Goal: Task Accomplishment & Management: Manage account settings

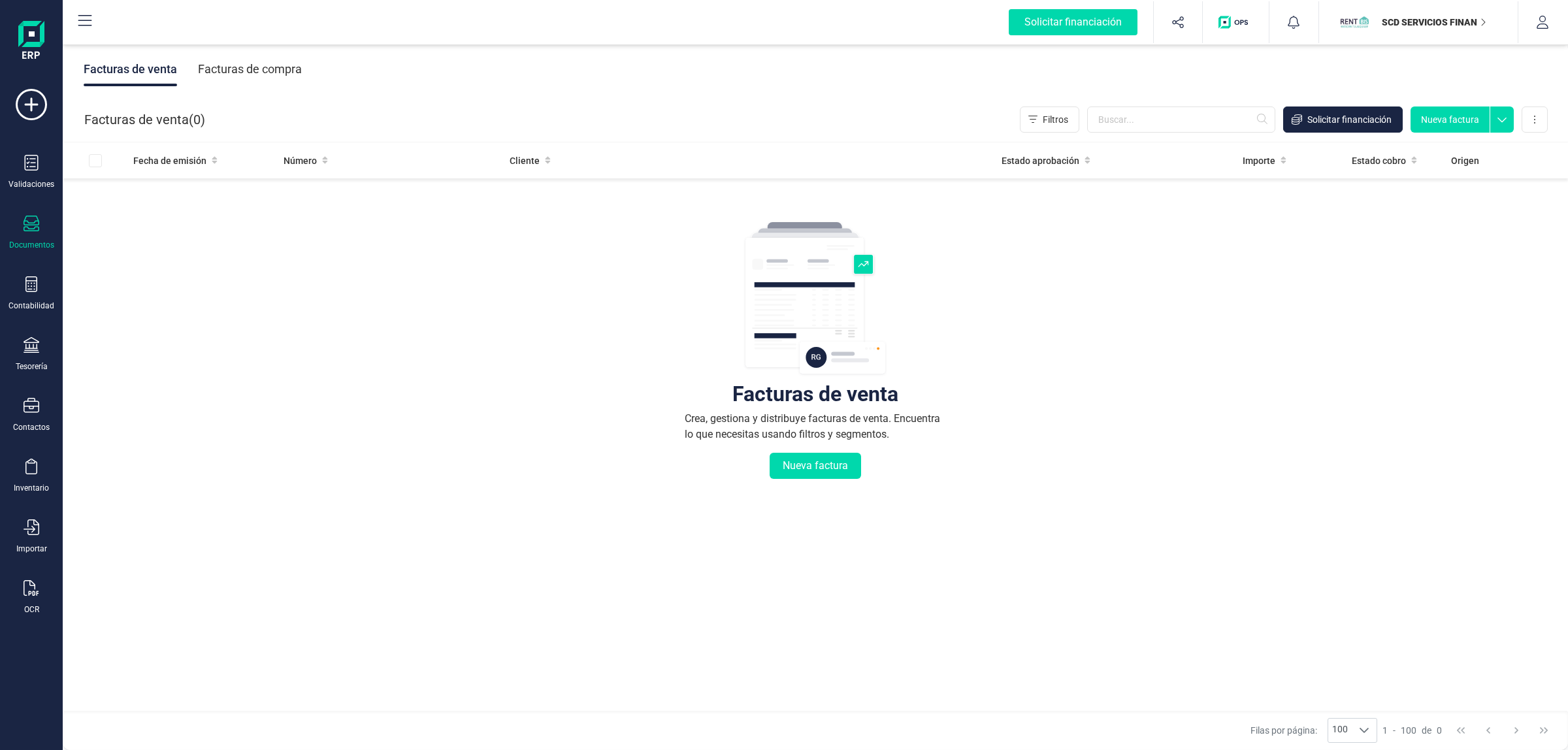
click at [32, 354] on div "Tesorería" at bounding box center [31, 354] width 53 height 34
click at [138, 305] on span "Remesas" at bounding box center [137, 308] width 71 height 15
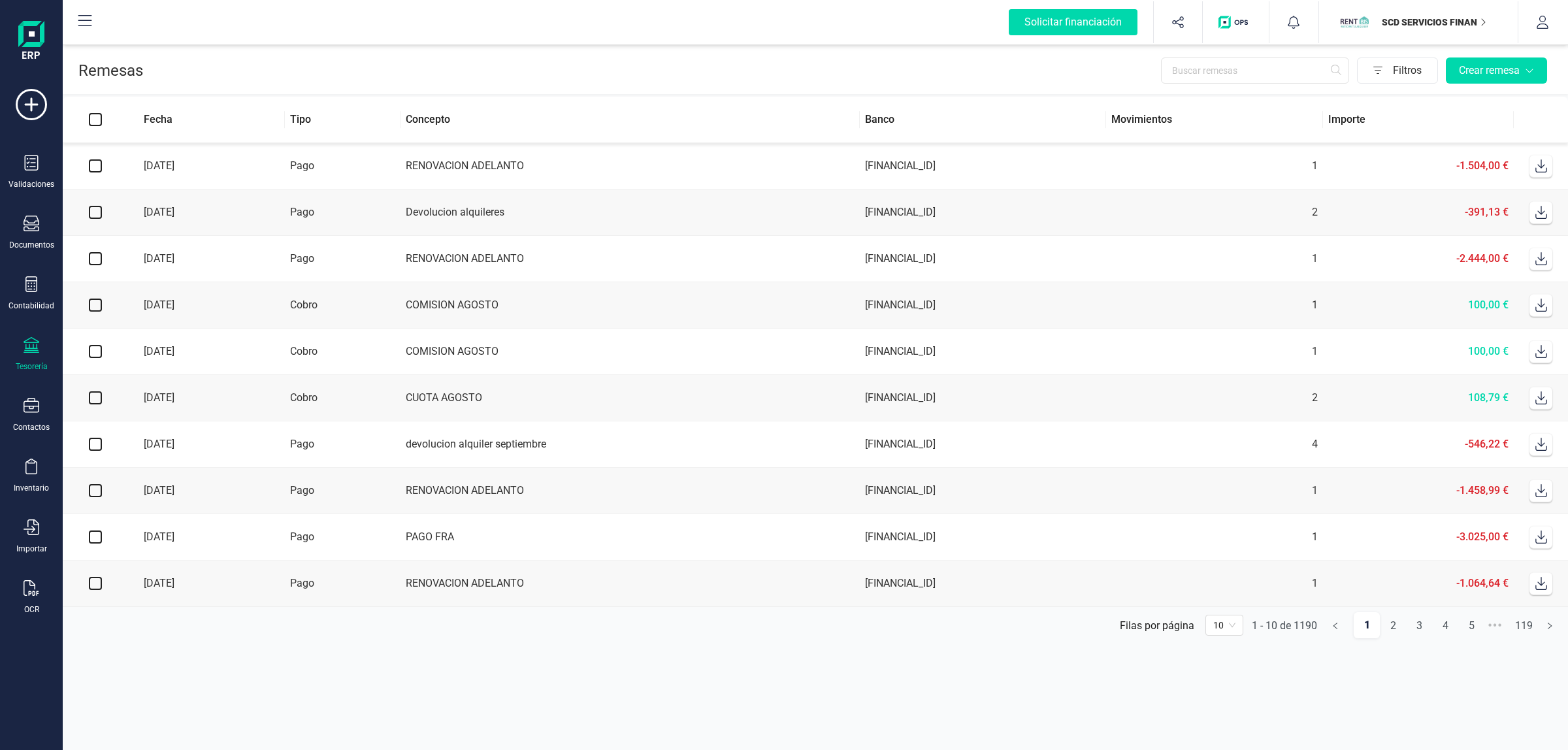
click at [985, 89] on div "Remesas Filtros Crear remesa" at bounding box center [814, 68] width 1505 height 53
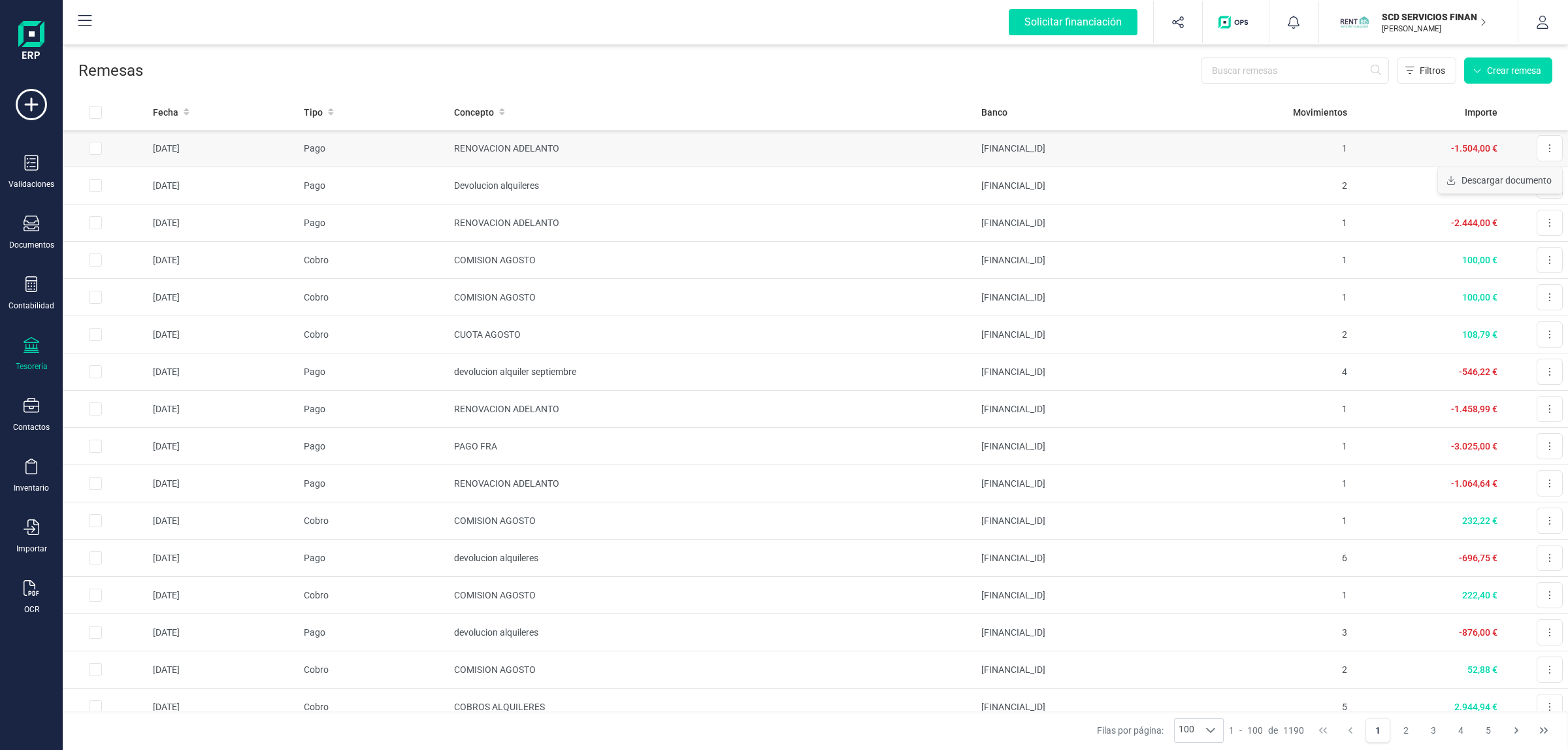
click at [1525, 183] on span "Descargar documento" at bounding box center [1506, 180] width 90 height 13
click at [38, 597] on div "OCR" at bounding box center [31, 598] width 53 height 34
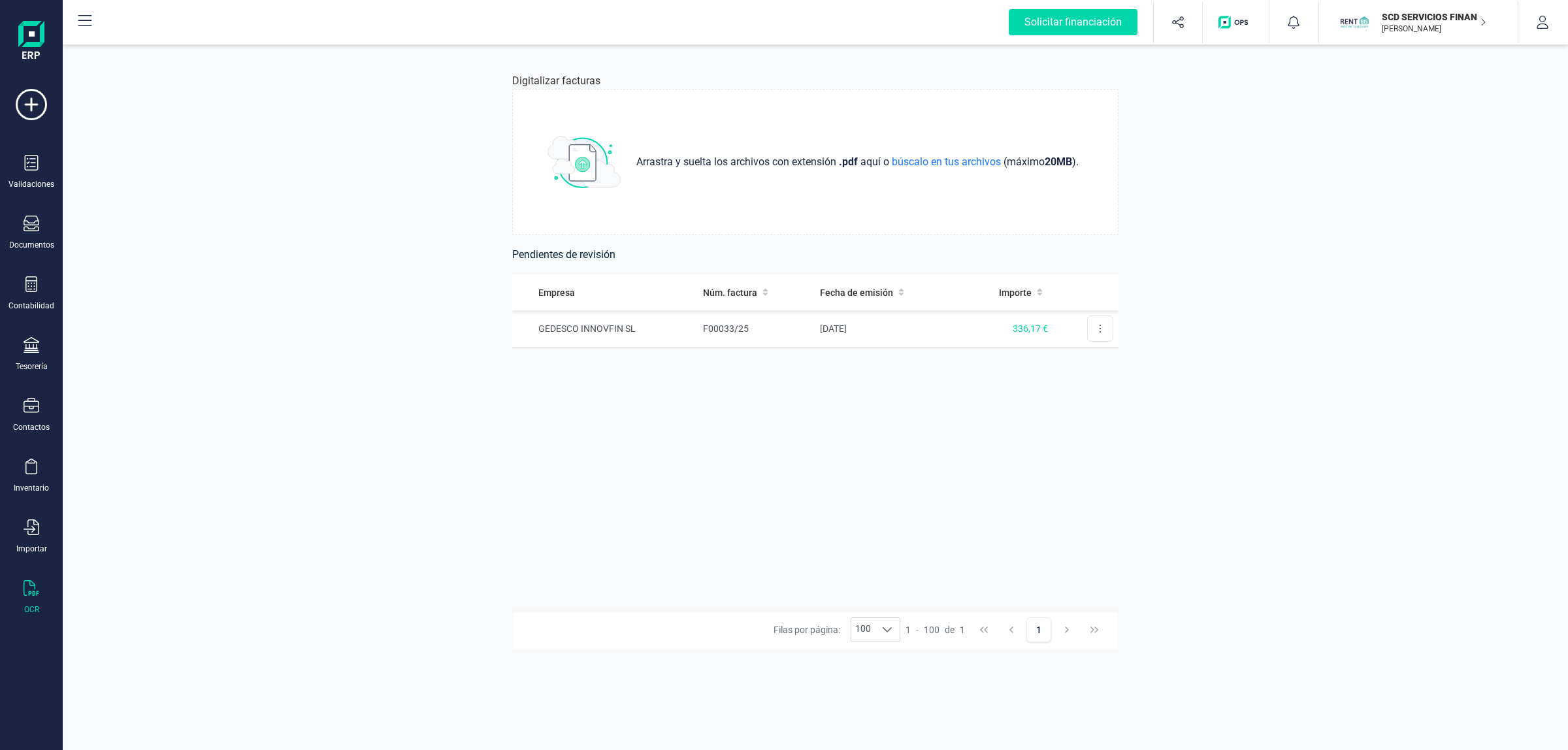
click at [598, 591] on div "Empresa Núm. factura Fecha de emisión Importe GEDESCO INNOVFIN SL F00033/25 16/…" at bounding box center [815, 442] width 606 height 336
click at [1088, 359] on button at bounding box center [1100, 365] width 26 height 26
click at [1076, 428] on span "Eliminar factura" at bounding box center [1070, 424] width 65 height 13
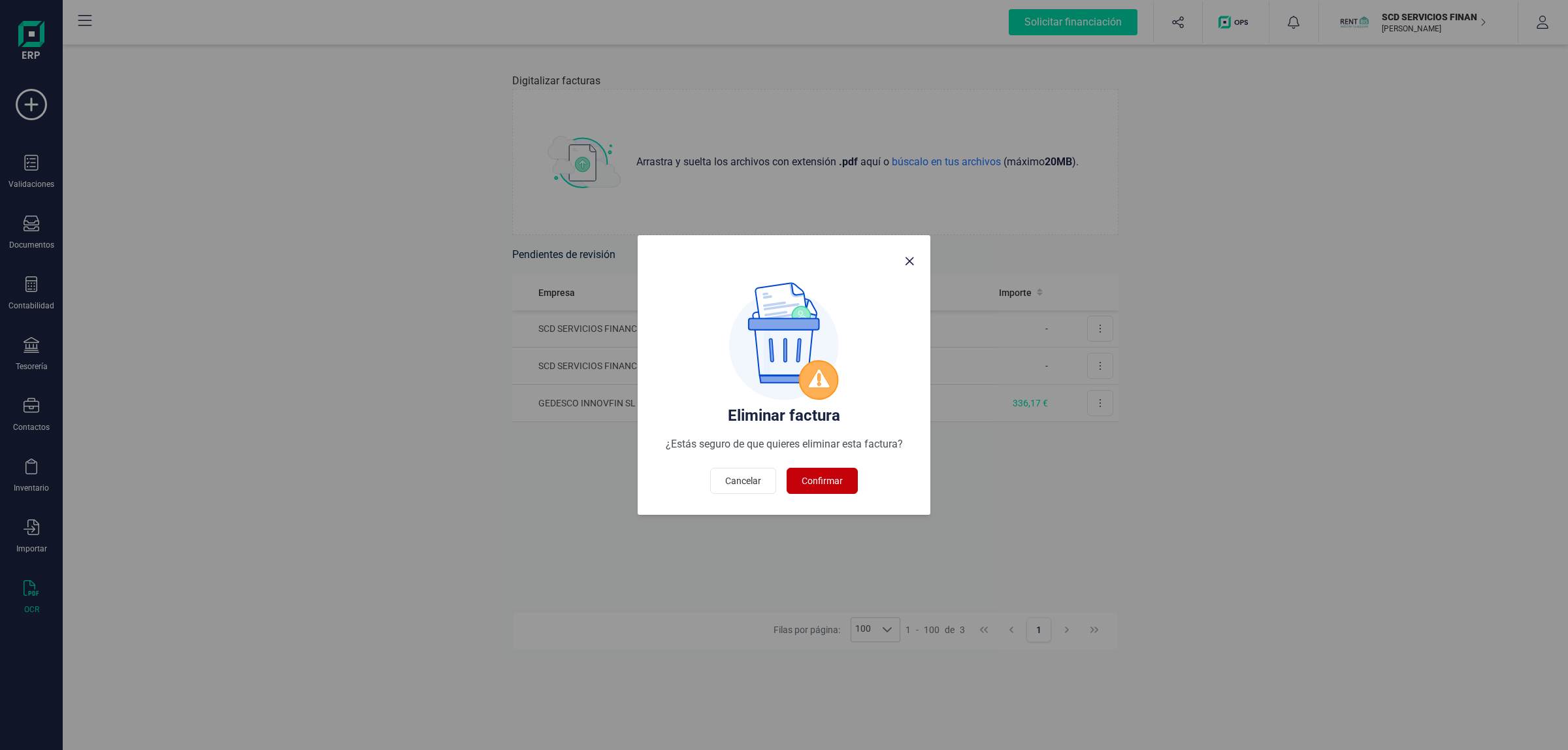
click at [794, 482] on button "Confirmar" at bounding box center [822, 480] width 71 height 26
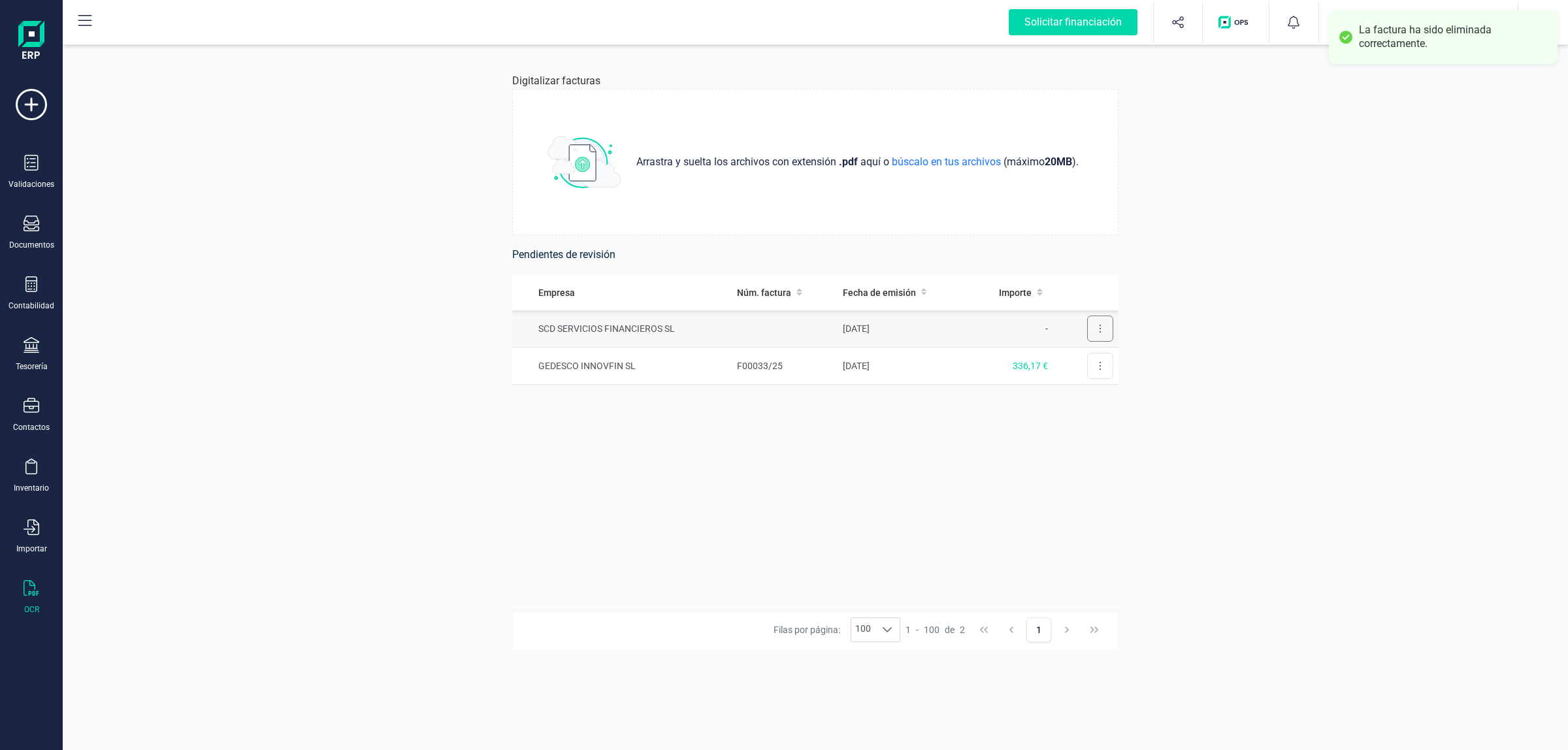
click at [1101, 330] on icon at bounding box center [1100, 329] width 3 height 11
click at [1062, 381] on span "Eliminar factura" at bounding box center [1070, 388] width 65 height 13
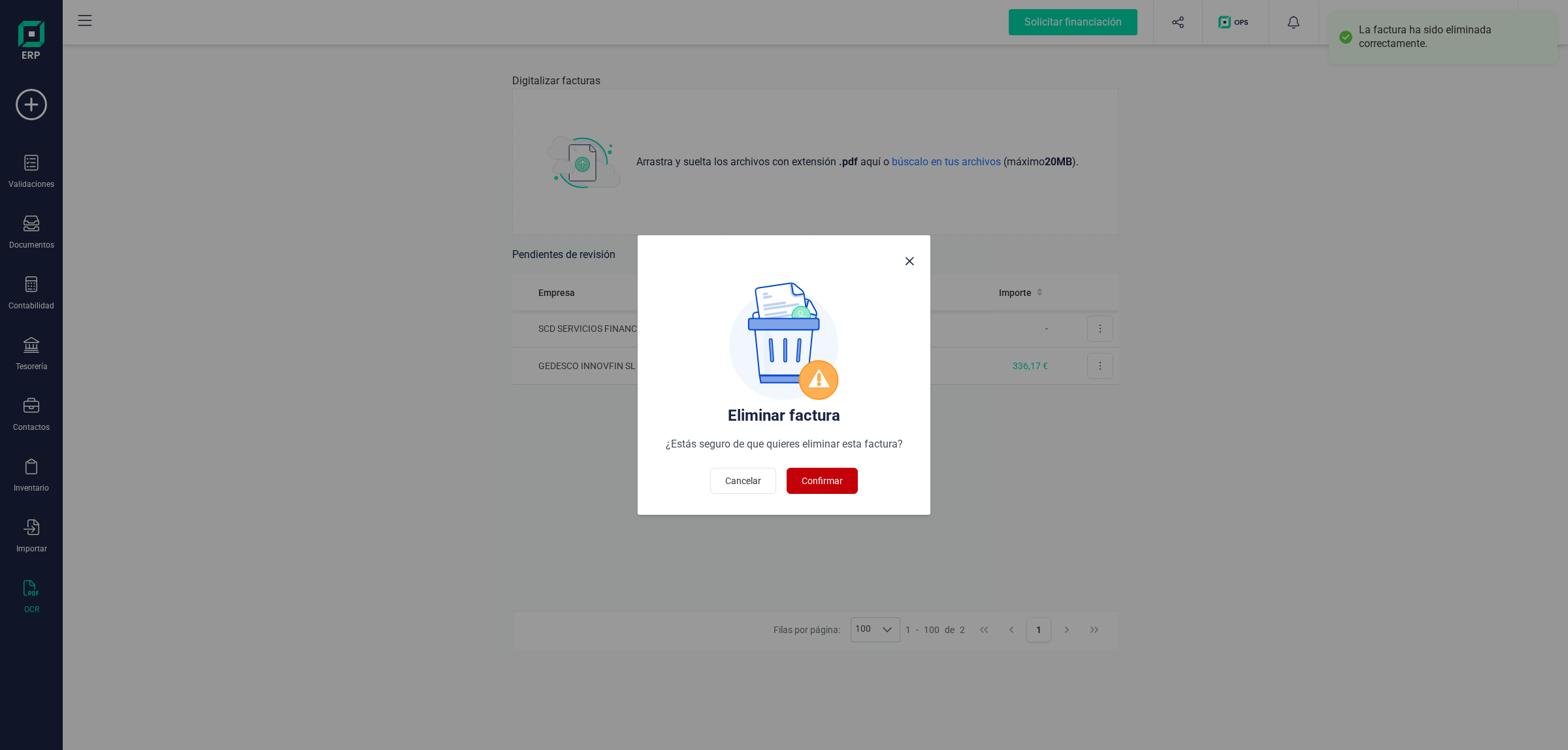
click at [820, 475] on span "Confirmar" at bounding box center [822, 481] width 41 height 13
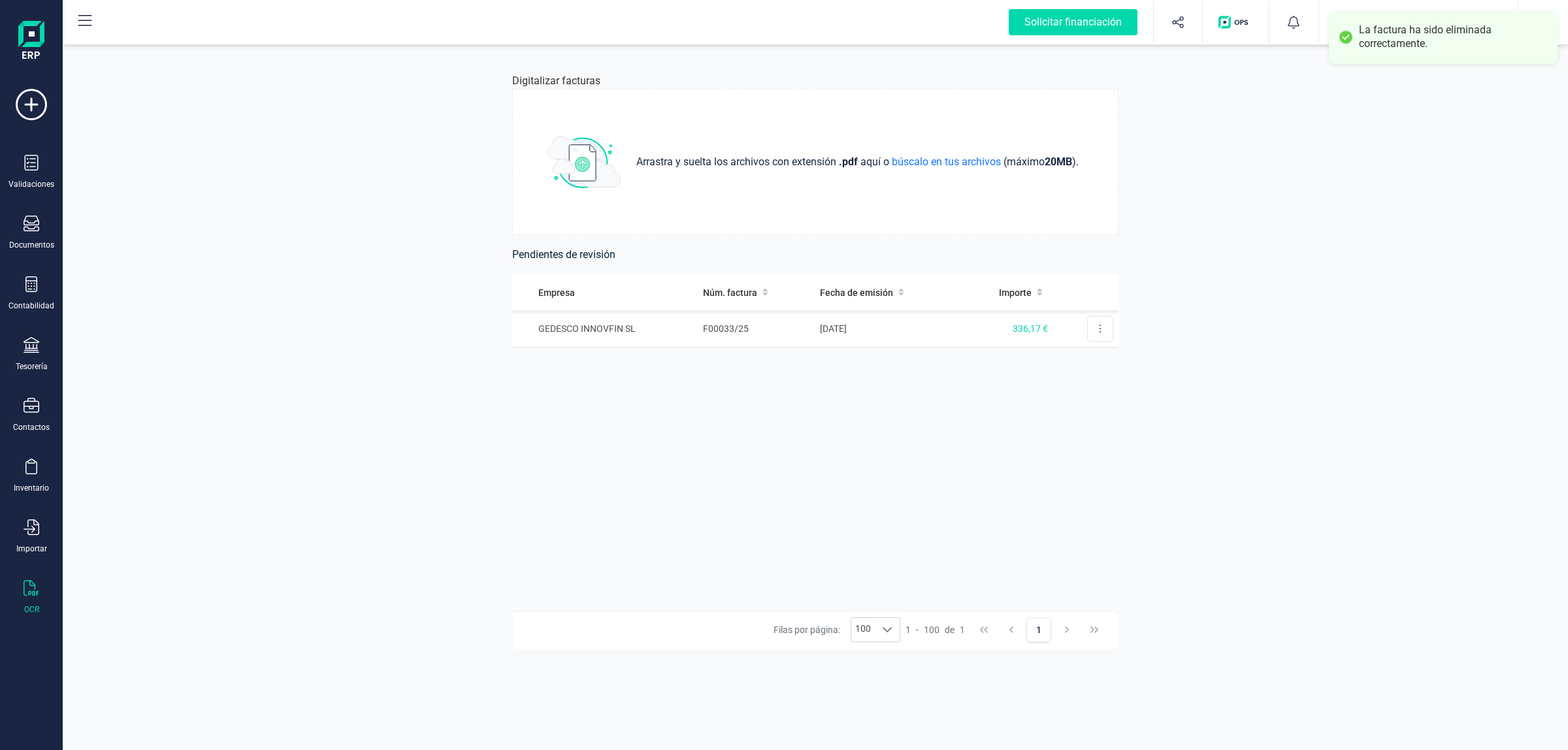
click at [1421, 57] on div "La factura ha sido eliminada correctamente." at bounding box center [1443, 37] width 229 height 54
drag, startPoint x: 428, startPoint y: 123, endPoint x: 1311, endPoint y: 482, distance: 953.2
click at [1245, 475] on div "Digitalizar facturas Arrastra y suelta los archivos con extensión .pdf aquí o b…" at bounding box center [814, 396] width 1505 height 708
click at [1369, 405] on div "Digitalizar facturas Arrastra y suelta los archivos con extensión .pdf aquí o b…" at bounding box center [814, 396] width 1505 height 708
click at [695, 154] on span "Arrastra y suelta los archivos con extensión" at bounding box center [737, 162] width 202 height 15
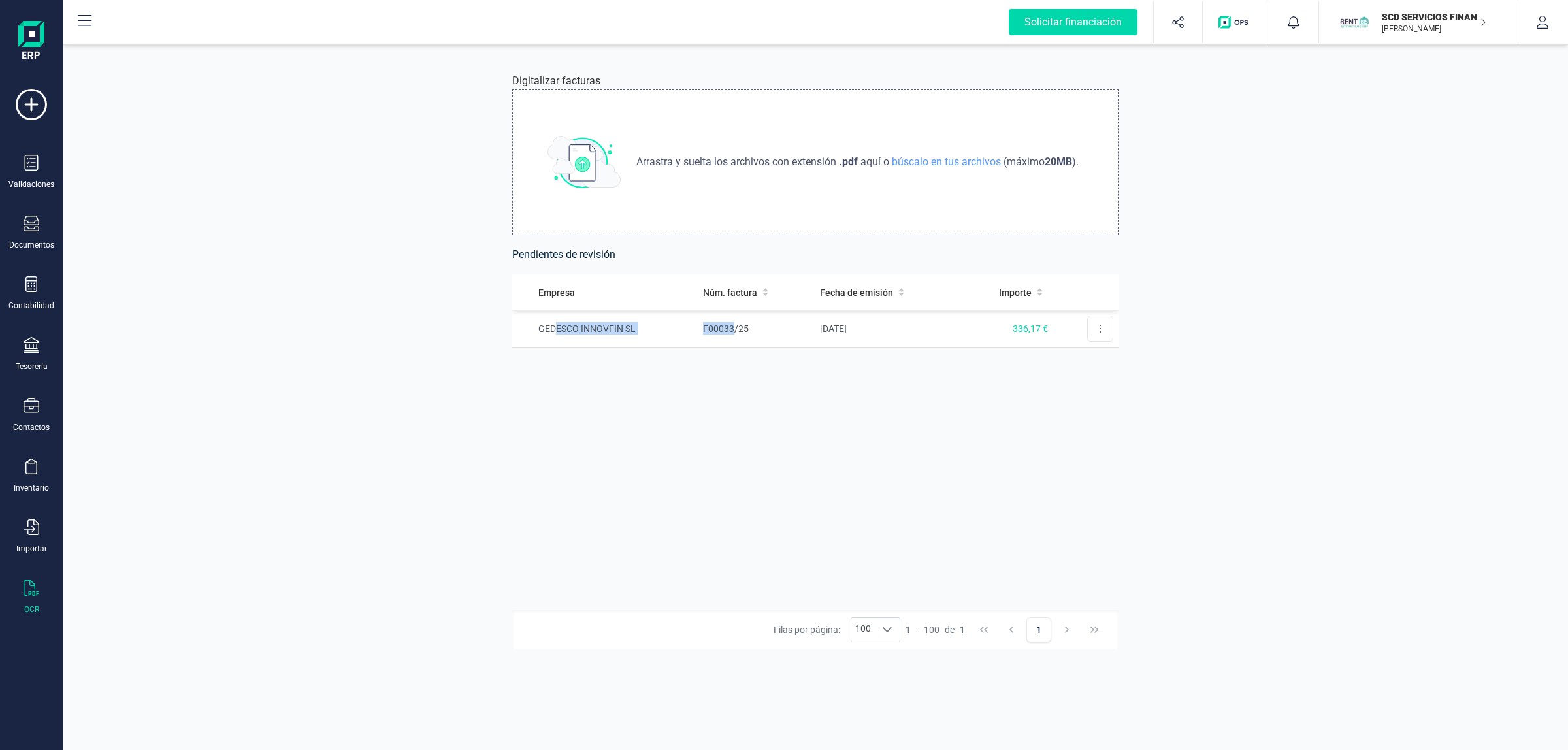
drag, startPoint x: 732, startPoint y: 331, endPoint x: 475, endPoint y: 329, distance: 257.0
click at [475, 329] on div "Digitalizar facturas Arrastra y suelta los archivos con extensión .pdf aquí o b…" at bounding box center [814, 396] width 1505 height 708
click at [1138, 353] on div "Digitalizar facturas Arrastra y suelta los archivos con extensión .pdf aquí o b…" at bounding box center [815, 396] width 669 height 708
click at [1061, 334] on td "Revisar factura Eliminar factura" at bounding box center [1085, 329] width 65 height 36
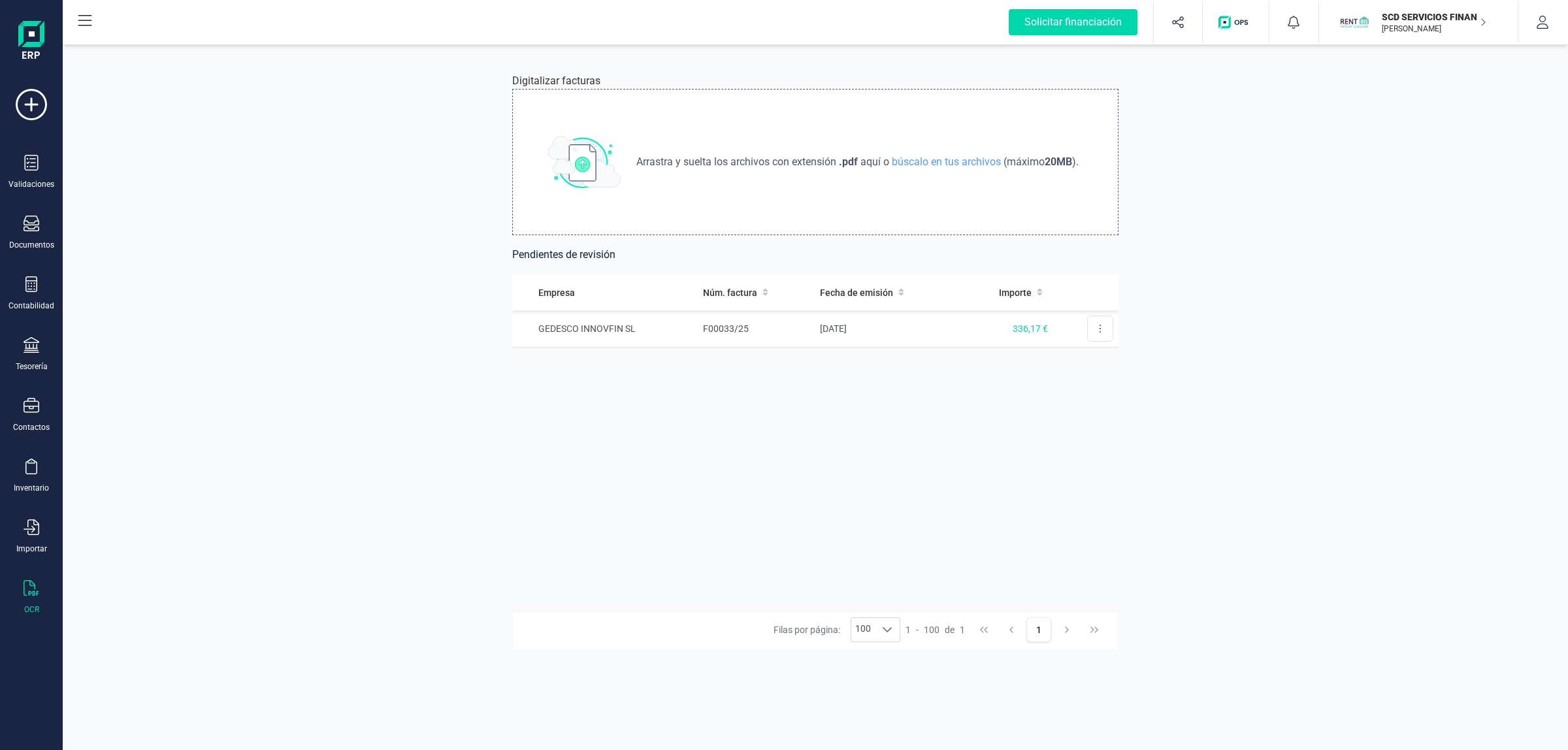
click at [777, 141] on div "Arrastra y suelta los archivos con extensión .pdf aquí o búscalo en tus archivo…" at bounding box center [815, 162] width 606 height 147
drag, startPoint x: 379, startPoint y: 110, endPoint x: 1278, endPoint y: 497, distance: 978.8
click at [1274, 503] on div "Digitalizar facturas Arrastra y suelta los archivos con extensión .pdf aquí o b…" at bounding box center [814, 396] width 1505 height 708
click at [1307, 328] on div "Digitalizar facturas Arrastra y suelta los archivos con extensión .pdf aquí o b…" at bounding box center [814, 396] width 1505 height 708
click at [489, 73] on div "Digitalizar facturas Arrastra y suelta los archivos con extensión .pdf aquí o b…" at bounding box center [815, 396] width 669 height 708
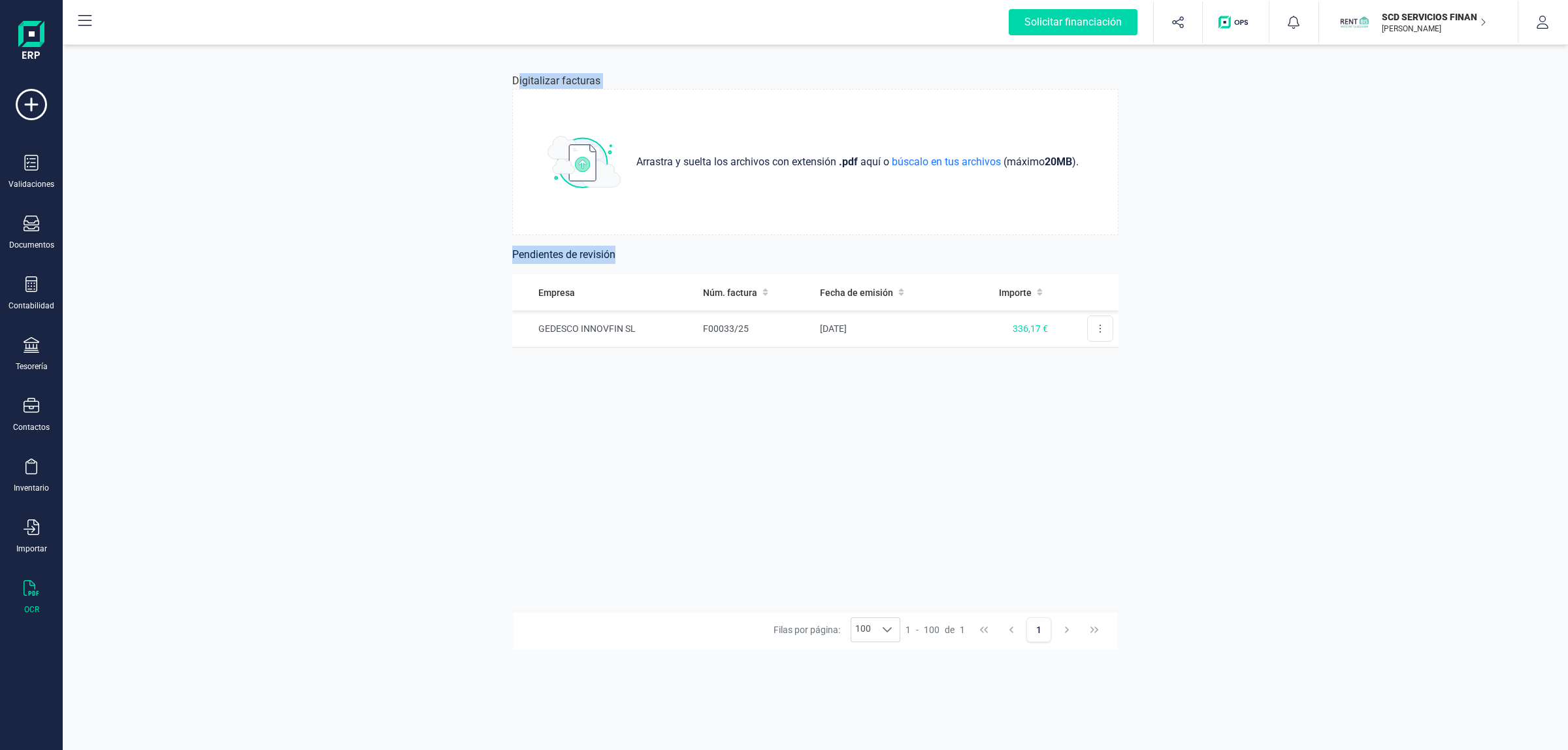
drag, startPoint x: 616, startPoint y: 104, endPoint x: 1441, endPoint y: 407, distance: 878.9
click at [1478, 451] on div "Digitalizar facturas Arrastra y suelta los archivos con extensión .pdf aquí o b…" at bounding box center [814, 396] width 1505 height 708
click at [1367, 291] on div "Digitalizar facturas Arrastra y suelta los archivos con extensión .pdf aquí o b…" at bounding box center [814, 396] width 1505 height 708
drag, startPoint x: 445, startPoint y: 65, endPoint x: 1441, endPoint y: 491, distance: 1083.3
click at [1397, 491] on div "Digitalizar facturas Arrastra y suelta los archivos con extensión .pdf aquí o b…" at bounding box center [814, 396] width 1505 height 708
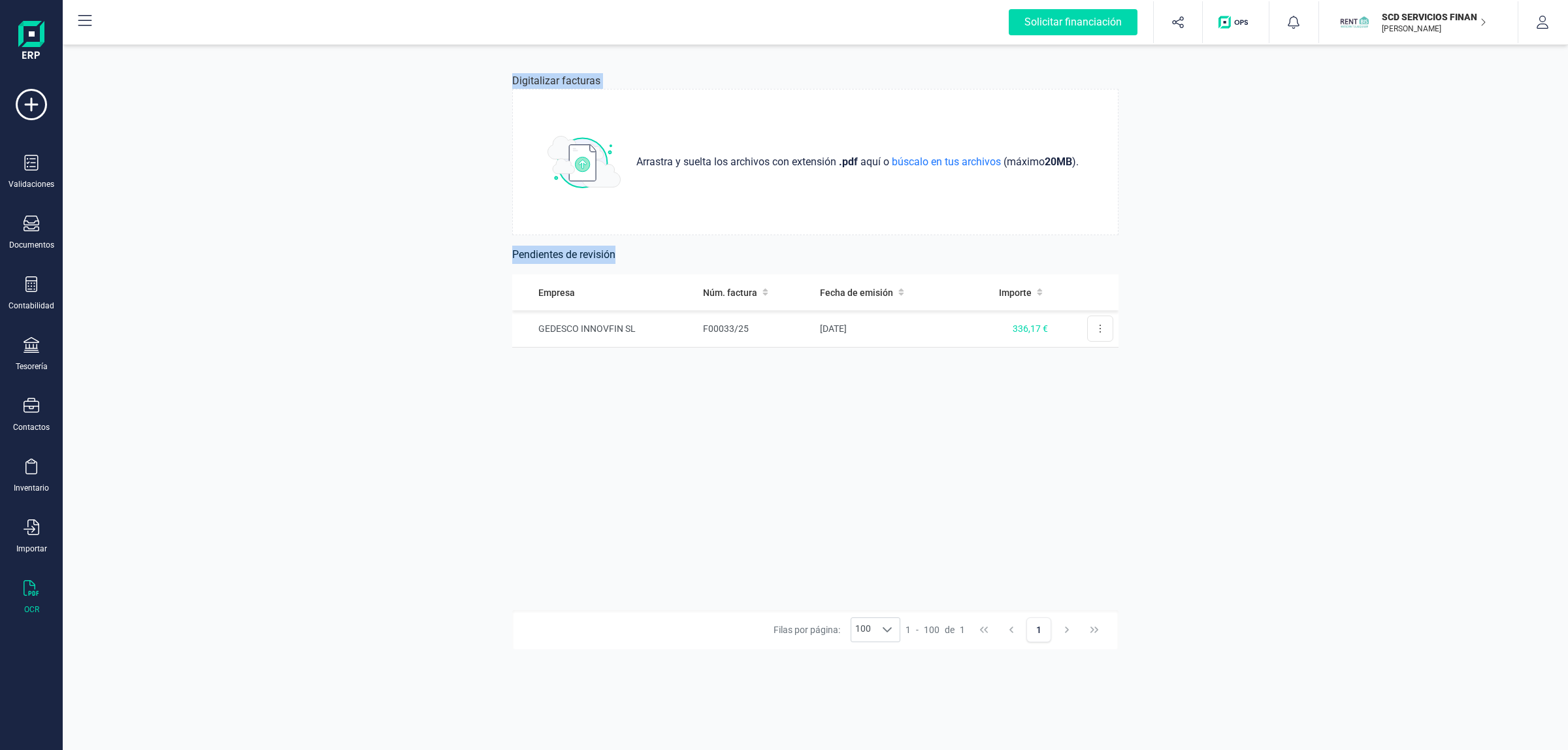
click at [1422, 415] on div "Digitalizar facturas Arrastra y suelta los archivos con extensión .pdf aquí o b…" at bounding box center [814, 396] width 1505 height 708
drag, startPoint x: 314, startPoint y: 116, endPoint x: 1329, endPoint y: 461, distance: 1072.0
click at [1246, 471] on div "Digitalizar facturas Arrastra y suelta los archivos con extensión .pdf aquí o b…" at bounding box center [814, 396] width 1505 height 708
click at [1342, 396] on div "Digitalizar facturas Arrastra y suelta los archivos con extensión .pdf aquí o b…" at bounding box center [814, 396] width 1505 height 708
click at [1065, 324] on td "Revisar factura Eliminar factura" at bounding box center [1085, 329] width 65 height 36
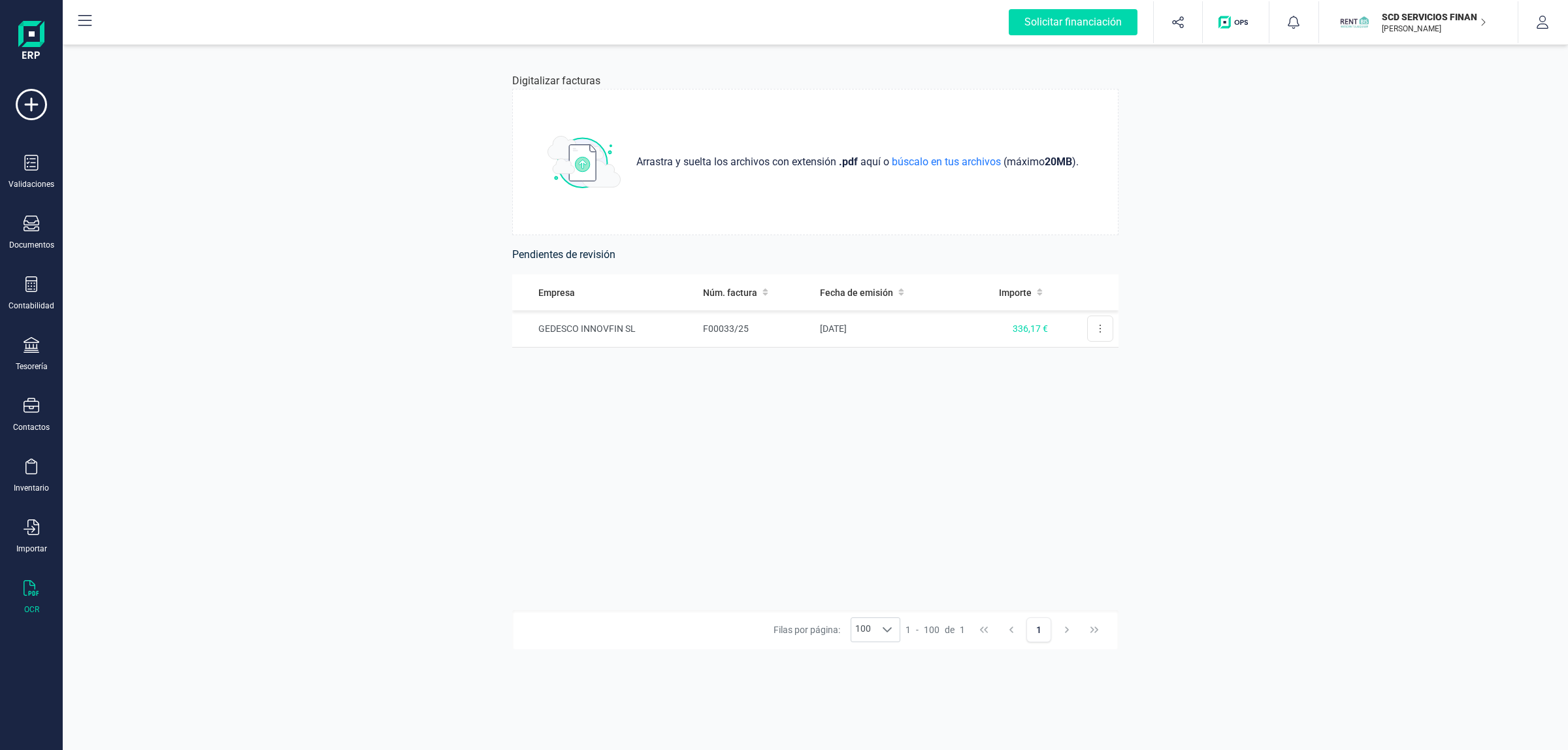
click at [376, 199] on div "Digitalizar facturas Arrastra y suelta los archivos con extensión .pdf aquí o b…" at bounding box center [814, 396] width 1505 height 708
click at [31, 347] on icon at bounding box center [32, 345] width 15 height 15
click at [155, 223] on span "Cuentas bancarias" at bounding box center [159, 222] width 115 height 15
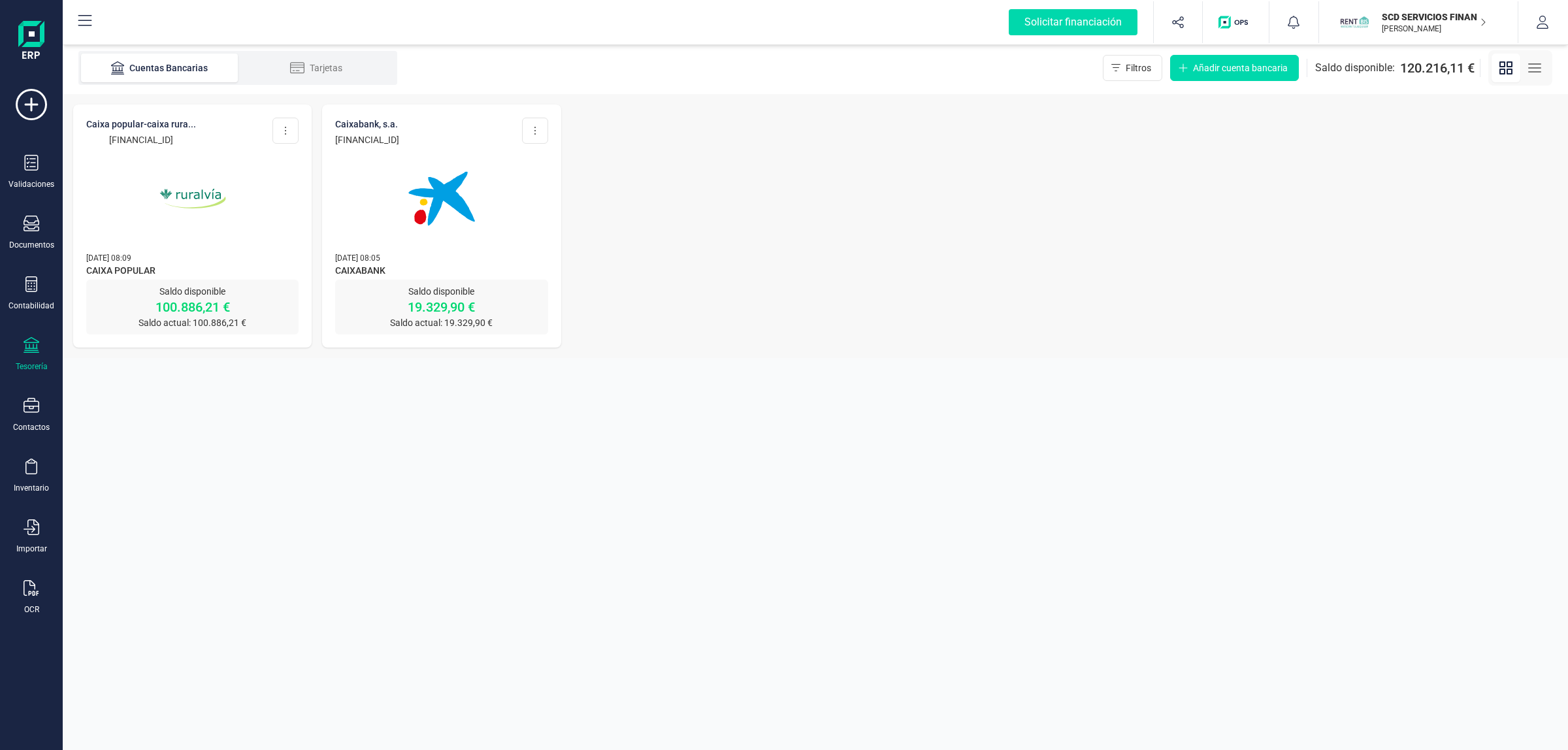
click at [24, 416] on div "Contactos" at bounding box center [31, 415] width 53 height 34
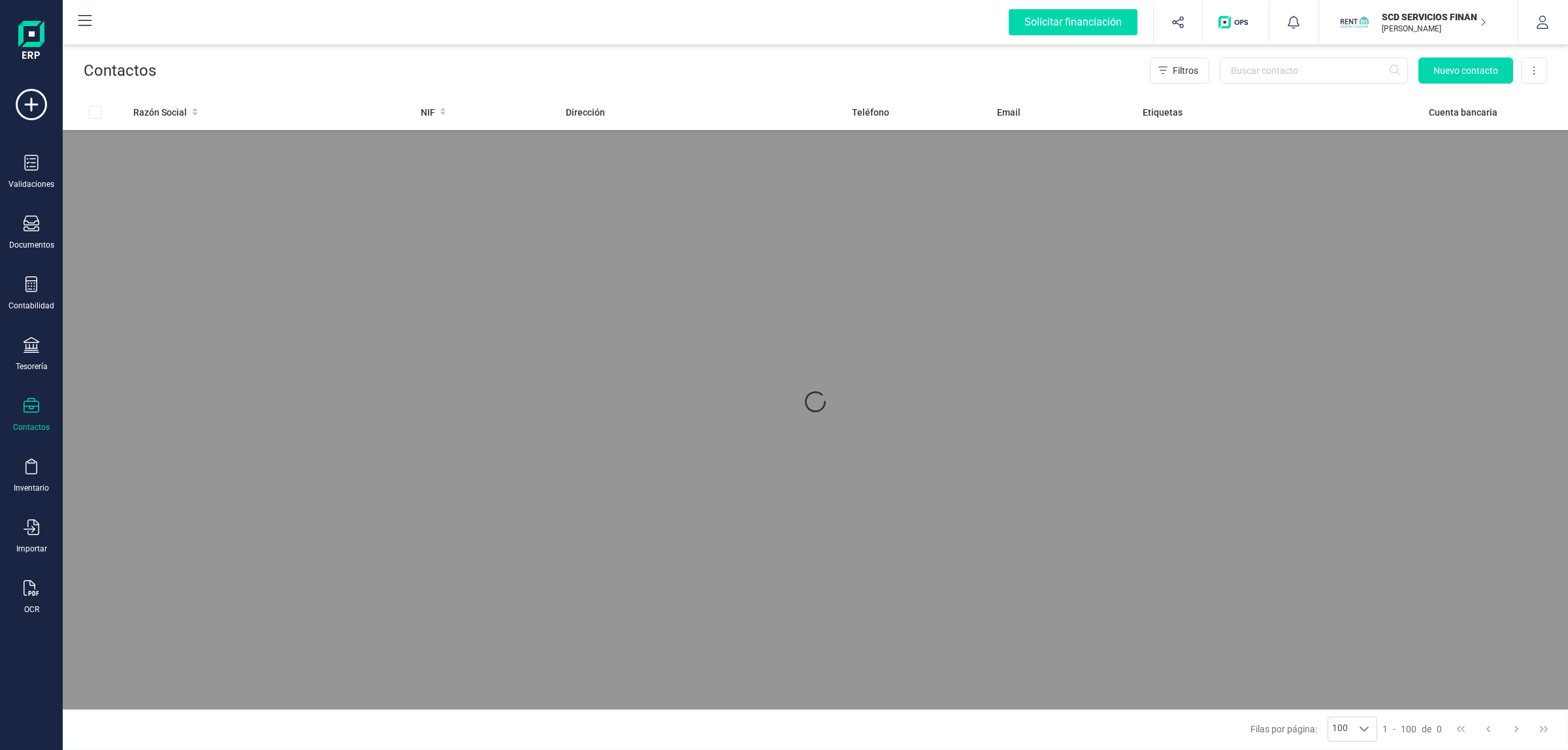
click at [46, 271] on div "Validaciones Documentos Documentos Presupuestos Pedidos Albaranes Facturas Fact…" at bounding box center [31, 357] width 53 height 536
click at [33, 284] on icon at bounding box center [32, 284] width 15 height 15
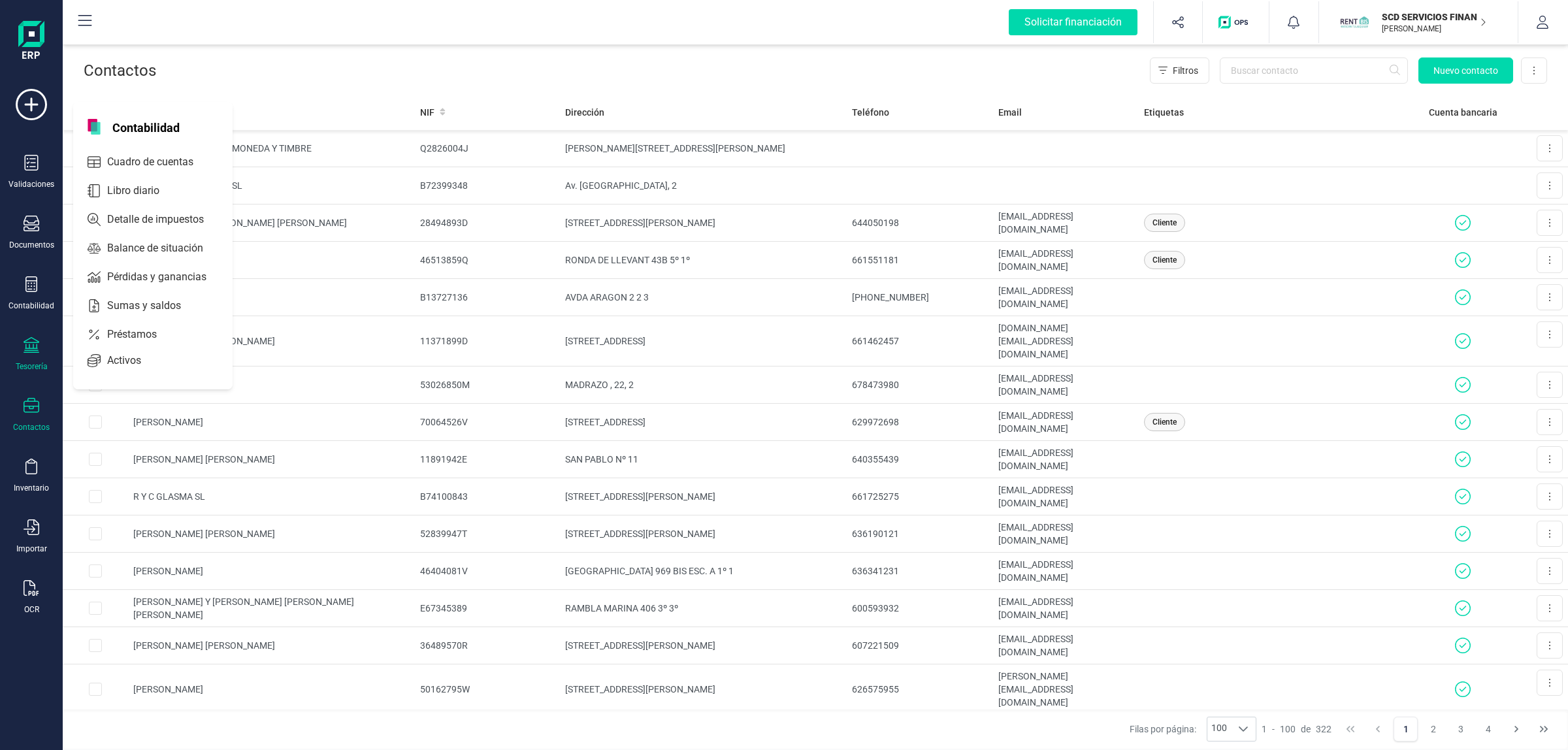
click at [46, 361] on div "Tesorería" at bounding box center [31, 366] width 32 height 11
click at [128, 307] on span "Remesas" at bounding box center [137, 308] width 71 height 15
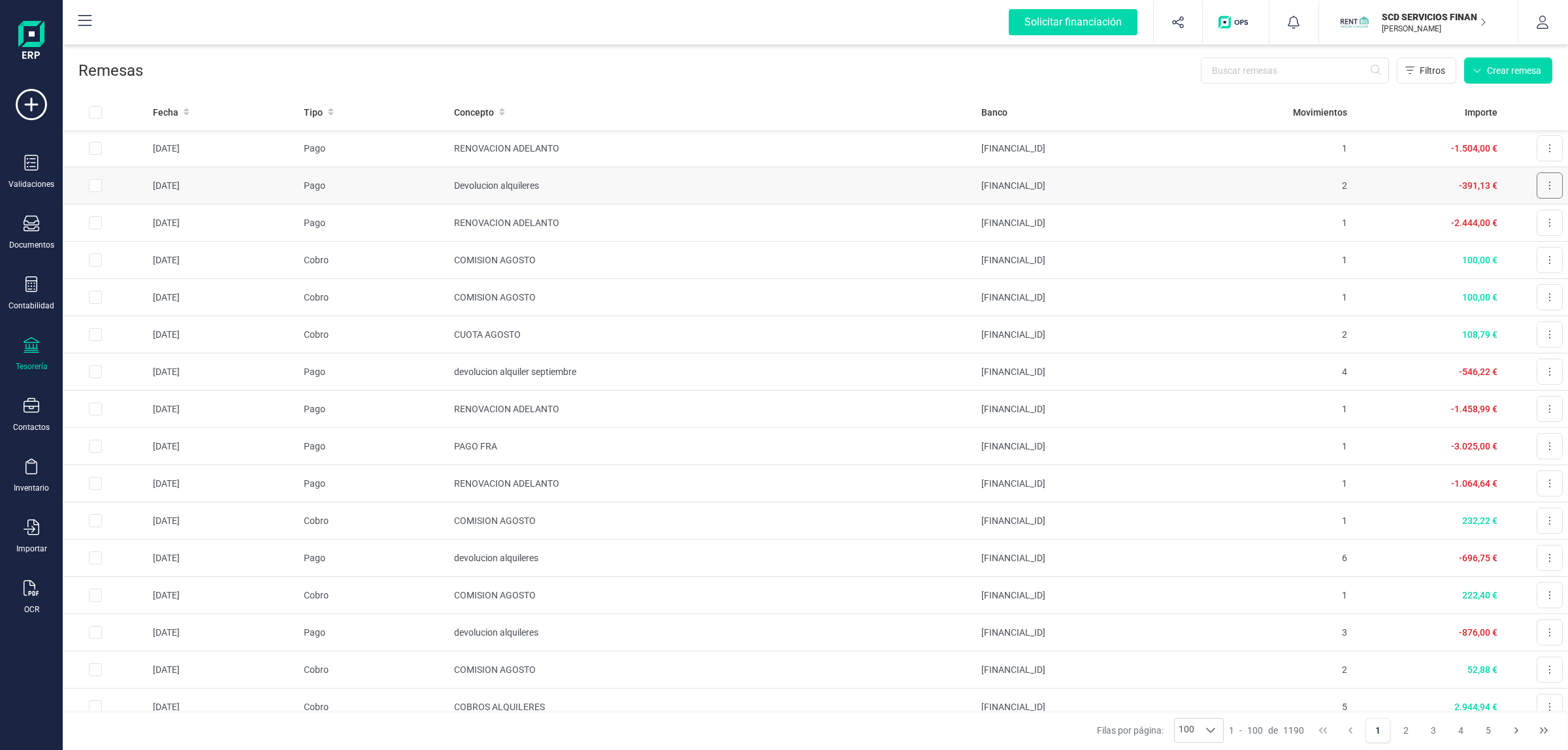
click at [1540, 188] on button at bounding box center [1549, 185] width 26 height 26
click at [1548, 148] on icon at bounding box center [1549, 148] width 3 height 11
click at [1509, 180] on span "Descargar documento" at bounding box center [1506, 180] width 90 height 13
click at [491, 79] on div "Filtros Crear remesa" at bounding box center [847, 70] width 1409 height 26
click at [529, 71] on div "Filtros Crear remesa" at bounding box center [847, 70] width 1409 height 26
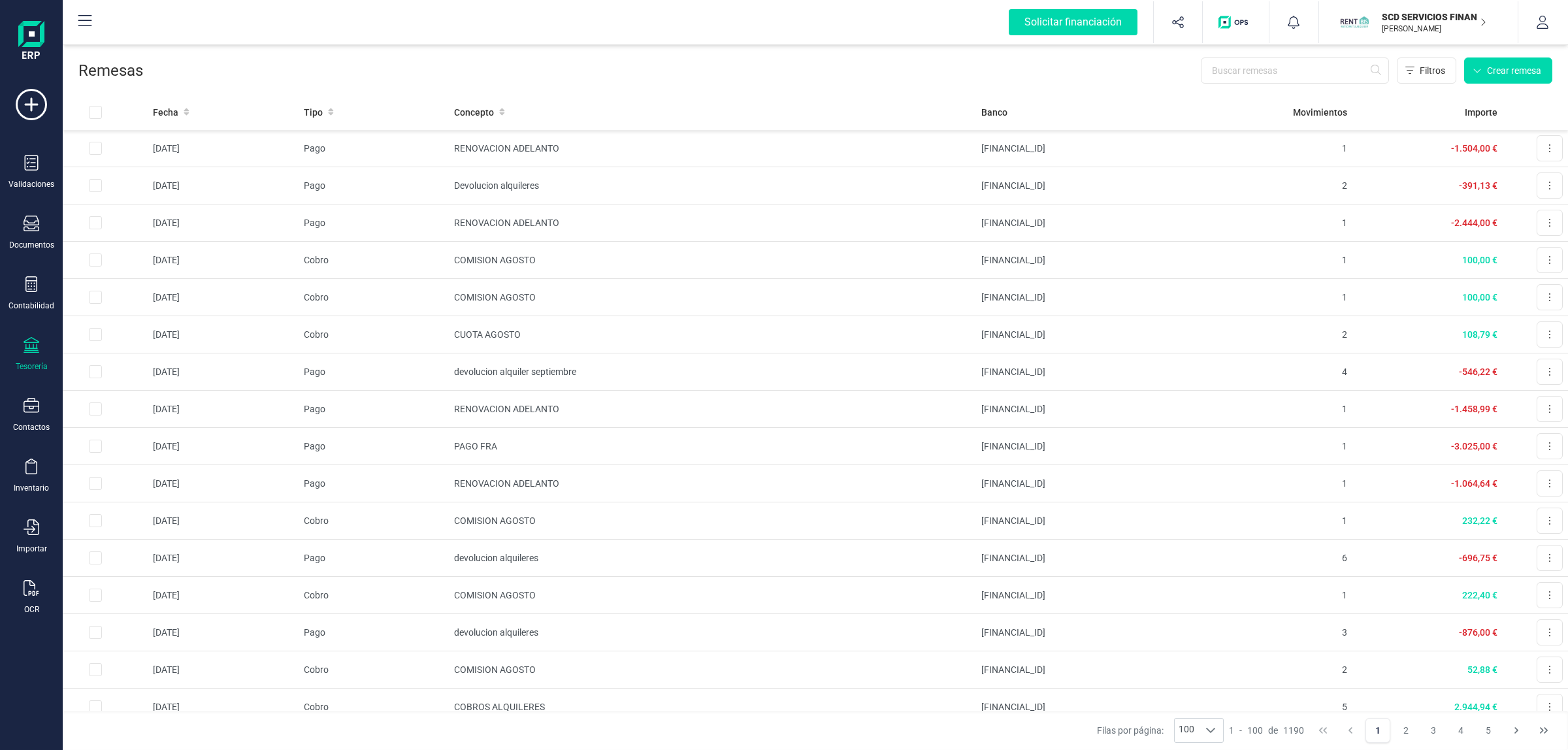
click at [529, 25] on div "Solicitar financiación Importaciones completadas 0 / 0 SCD SERVICIOS FINANCIERO…" at bounding box center [815, 22] width 1502 height 42
click at [315, 53] on div "Remesas Filtros Crear remesa" at bounding box center [814, 68] width 1505 height 53
